Goal: Information Seeking & Learning: Learn about a topic

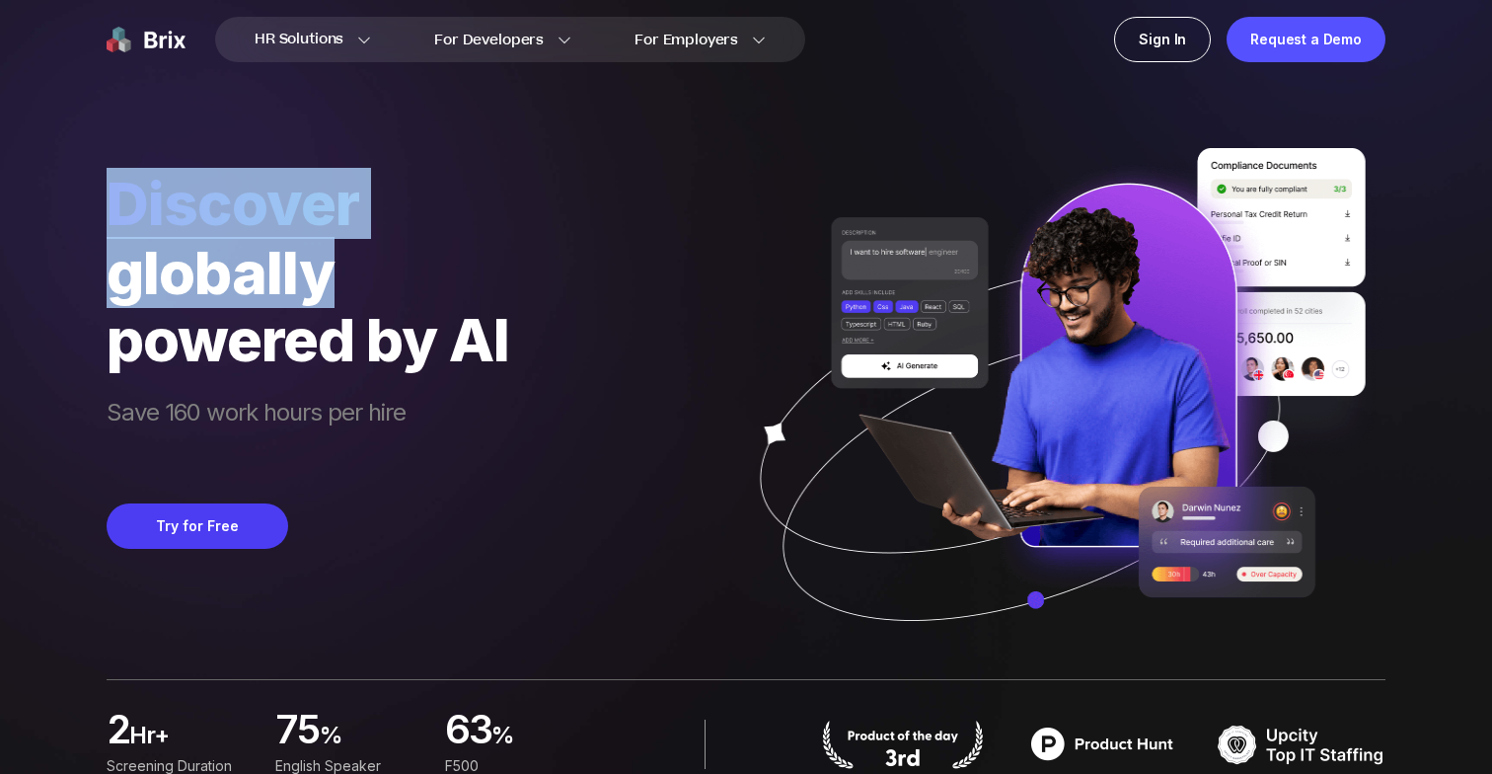
drag, startPoint x: 331, startPoint y: 277, endPoint x: 88, endPoint y: 199, distance: 255.0
click at [88, 199] on div "HR Solutions HR Solutions Recruiter HR Assistant Global Talent Network Onboardi…" at bounding box center [746, 387] width 1398 height 774
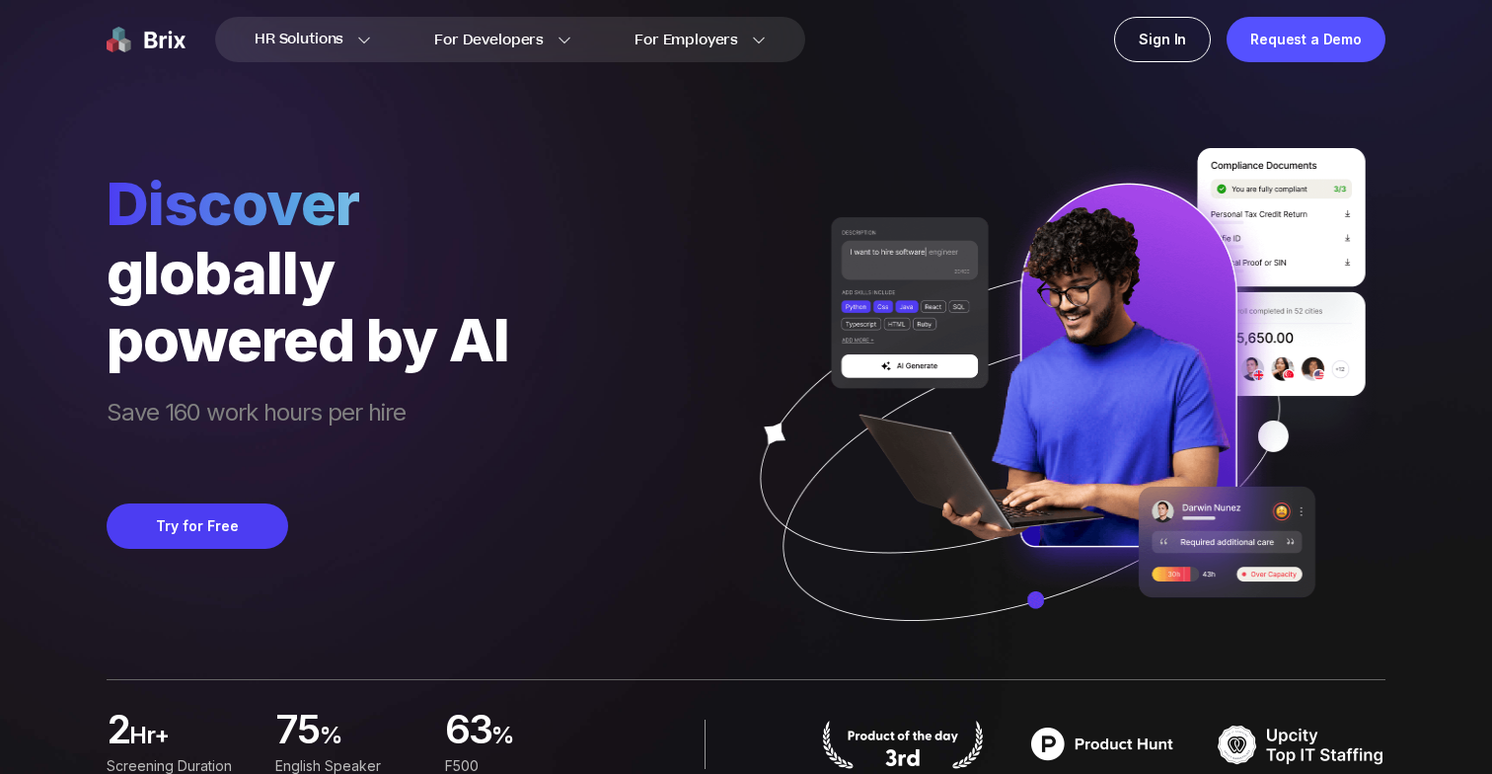
click at [511, 329] on div "Discover globally powered by AI Save 160 work hours per hire Try for Free" at bounding box center [746, 339] width 1279 height 679
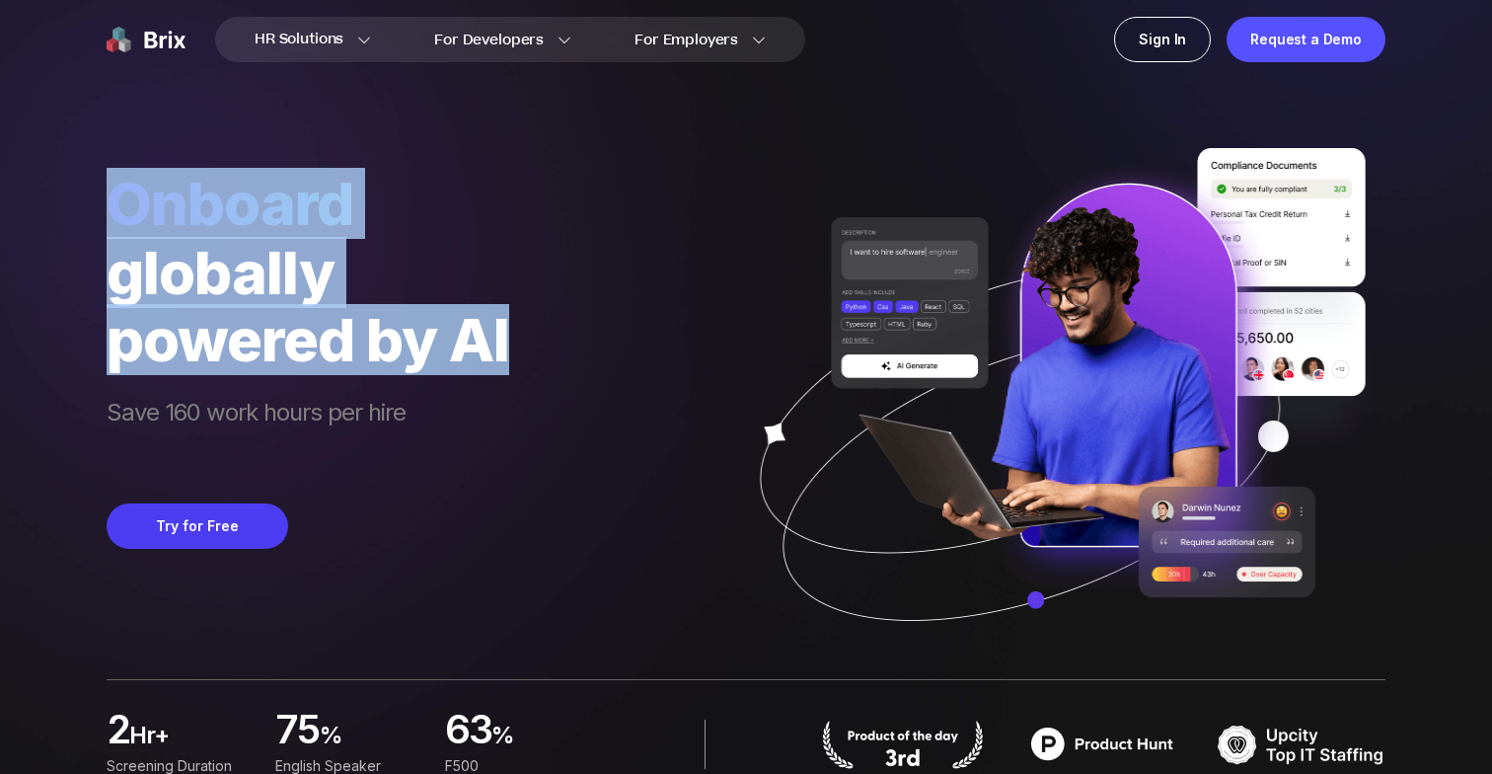
drag, startPoint x: 511, startPoint y: 352, endPoint x: 118, endPoint y: 177, distance: 430.3
click at [118, 177] on div "Onboard globally powered by AI Save 160 work hours per hire" at bounding box center [308, 316] width 403 height 296
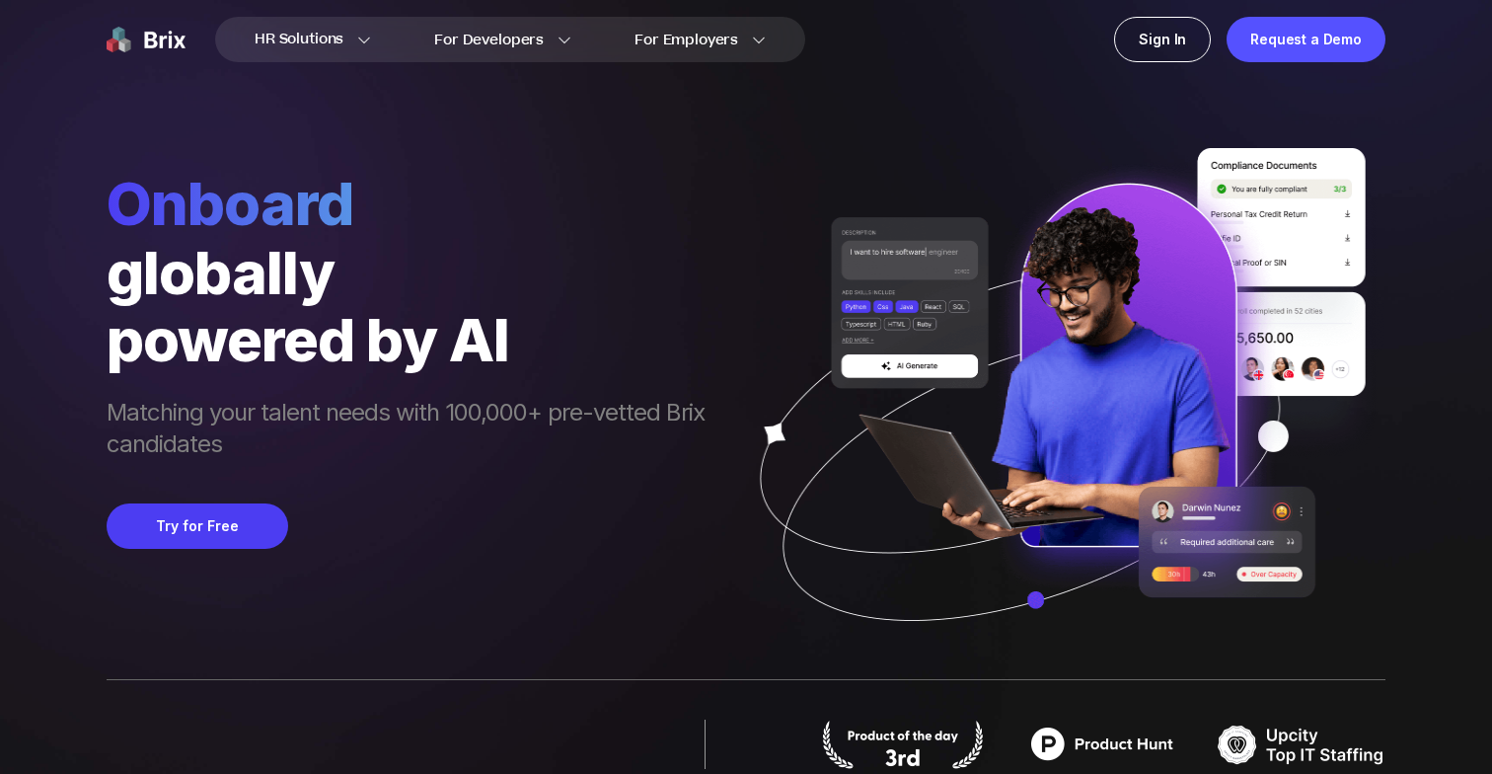
click at [131, 198] on span "Onboard" at bounding box center [416, 203] width 618 height 71
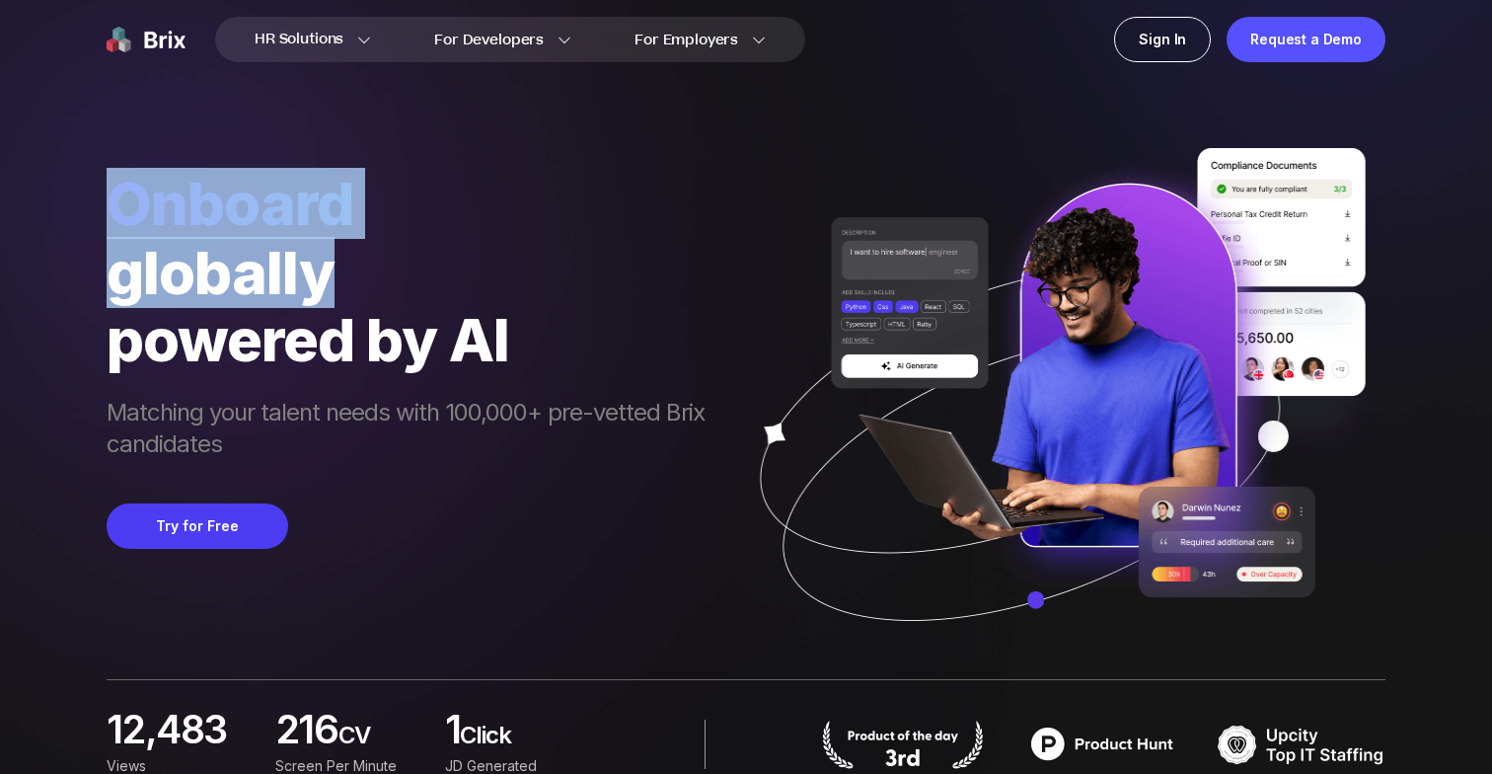
drag, startPoint x: 116, startPoint y: 197, endPoint x: 374, endPoint y: 273, distance: 268.6
click at [374, 273] on div "Onboard globally powered by AI Matching your talent needs with 100,000+ pre-vet…" at bounding box center [416, 316] width 618 height 296
copy div "Onboard globally"
